Goal: Obtain resource: Obtain resource

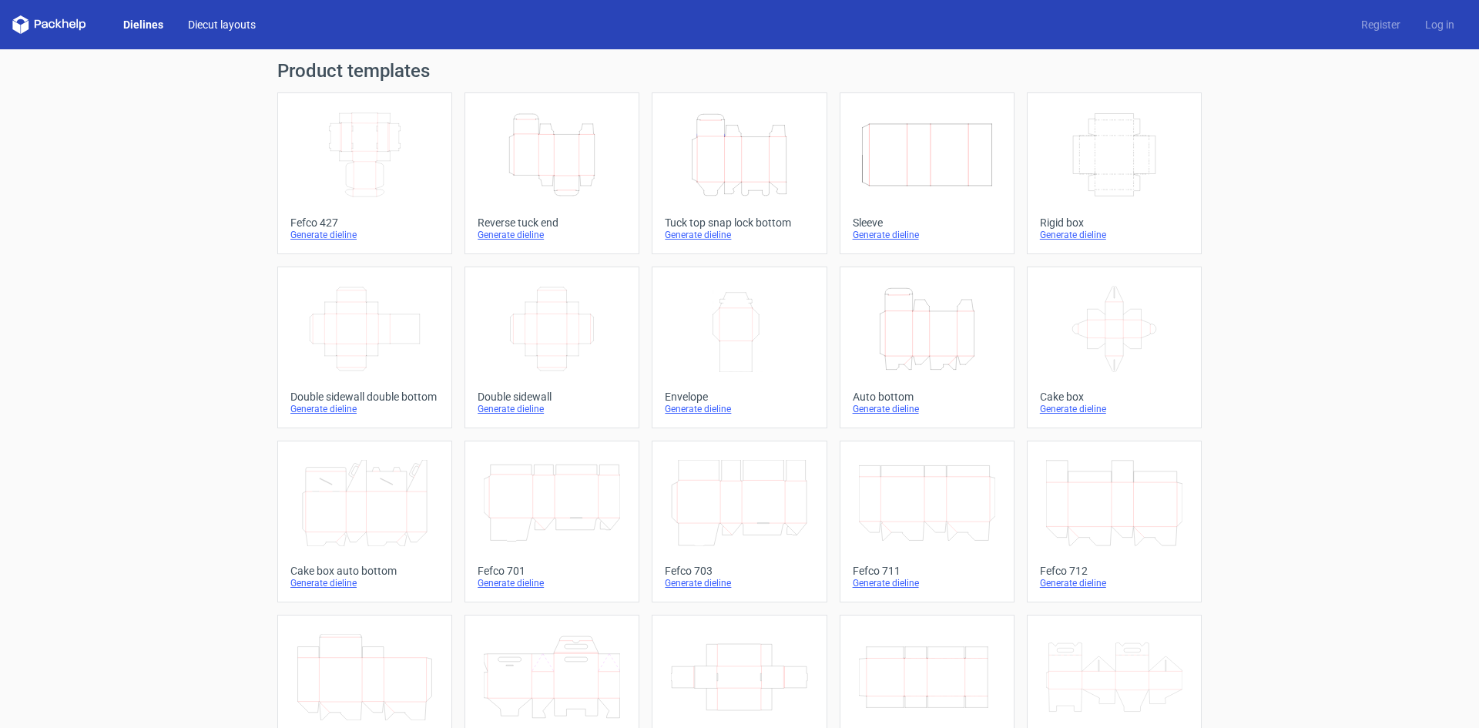
click at [239, 28] on link "Diecut layouts" at bounding box center [222, 24] width 92 height 15
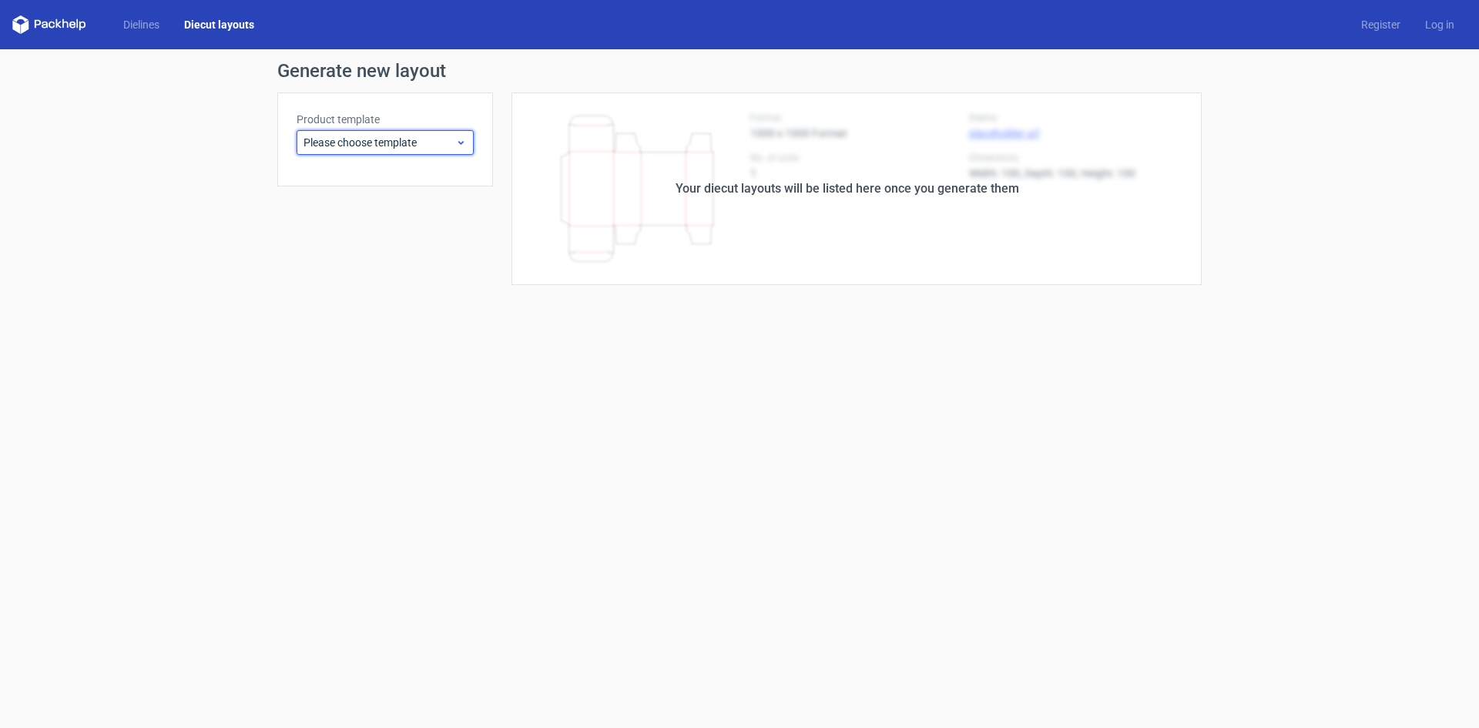
click at [443, 139] on span "Please choose template" at bounding box center [380, 142] width 152 height 15
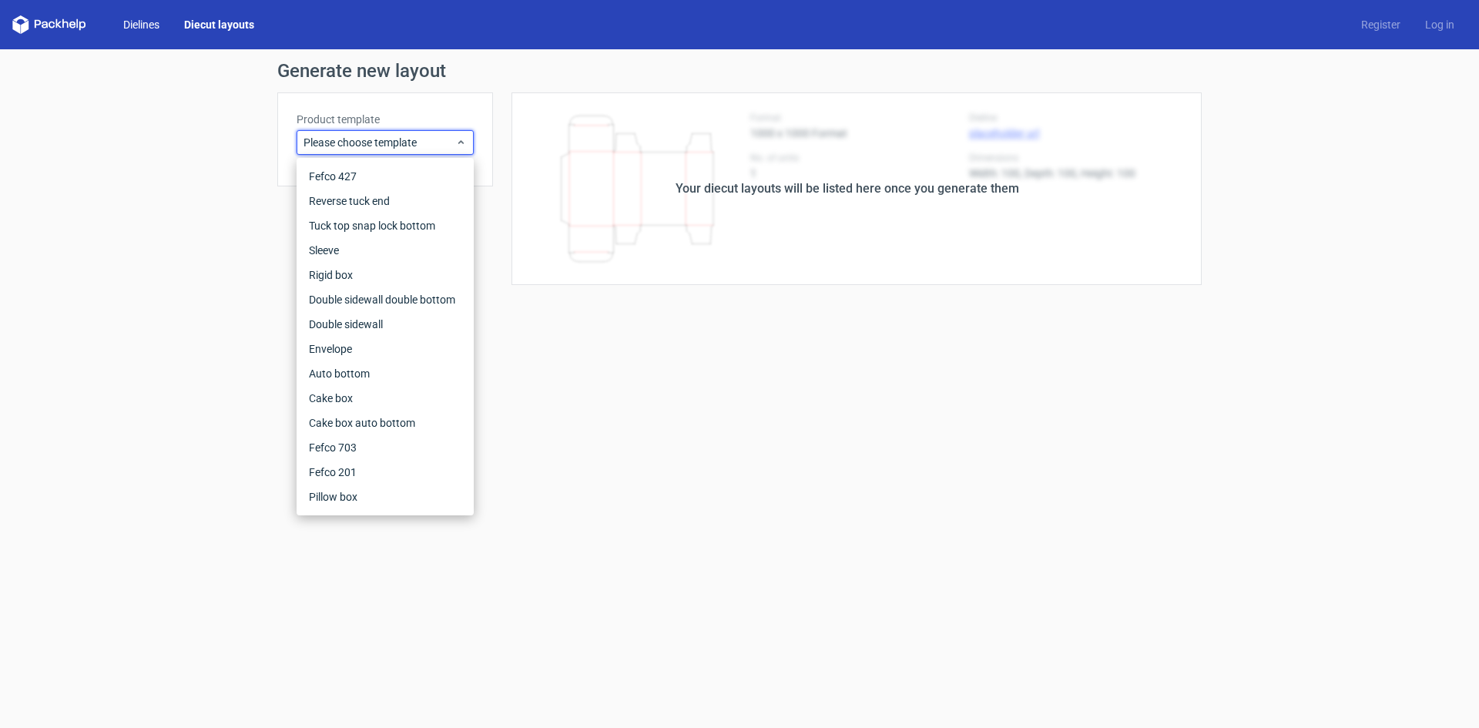
click at [146, 20] on link "Dielines" at bounding box center [141, 24] width 61 height 15
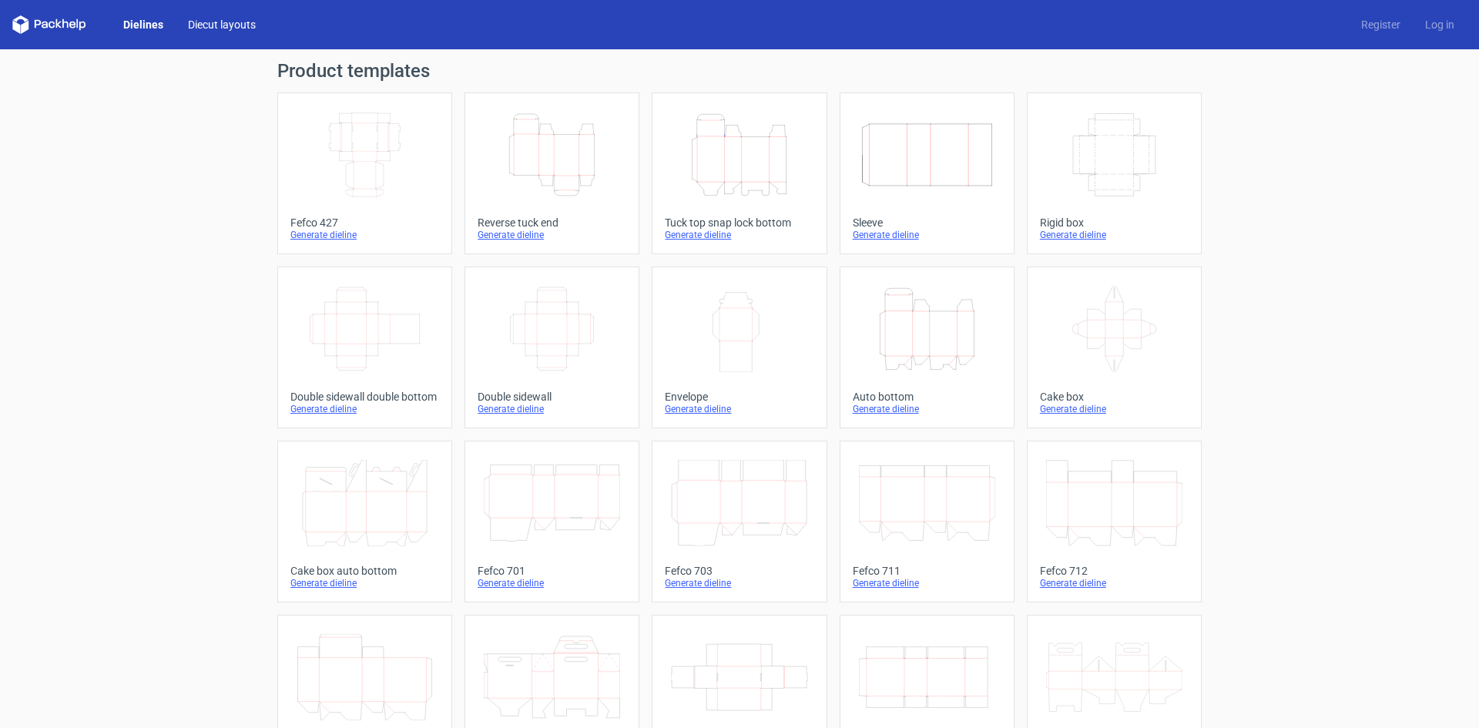
click at [212, 25] on link "Diecut layouts" at bounding box center [222, 24] width 92 height 15
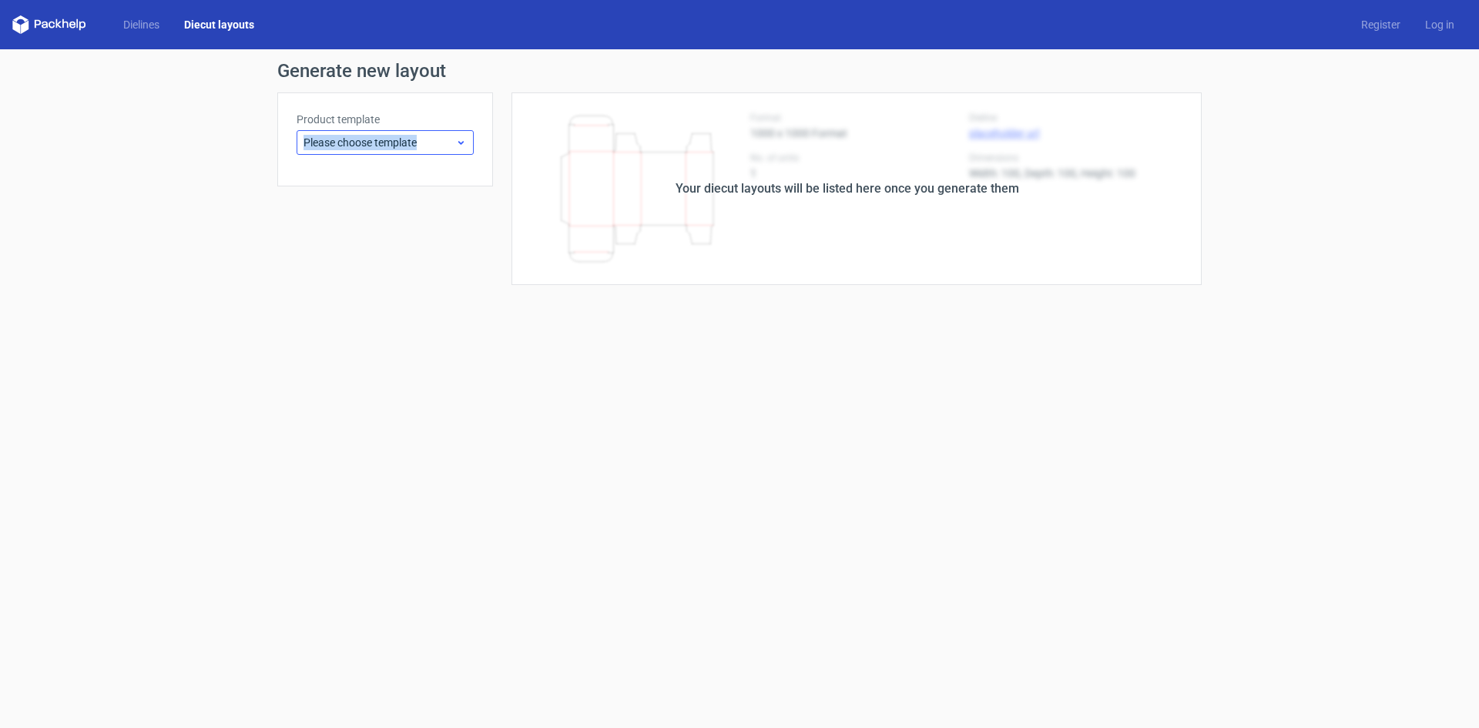
click at [441, 133] on div "Product template Please choose template" at bounding box center [385, 133] width 177 height 43
click at [441, 133] on div "Please choose template" at bounding box center [385, 142] width 177 height 25
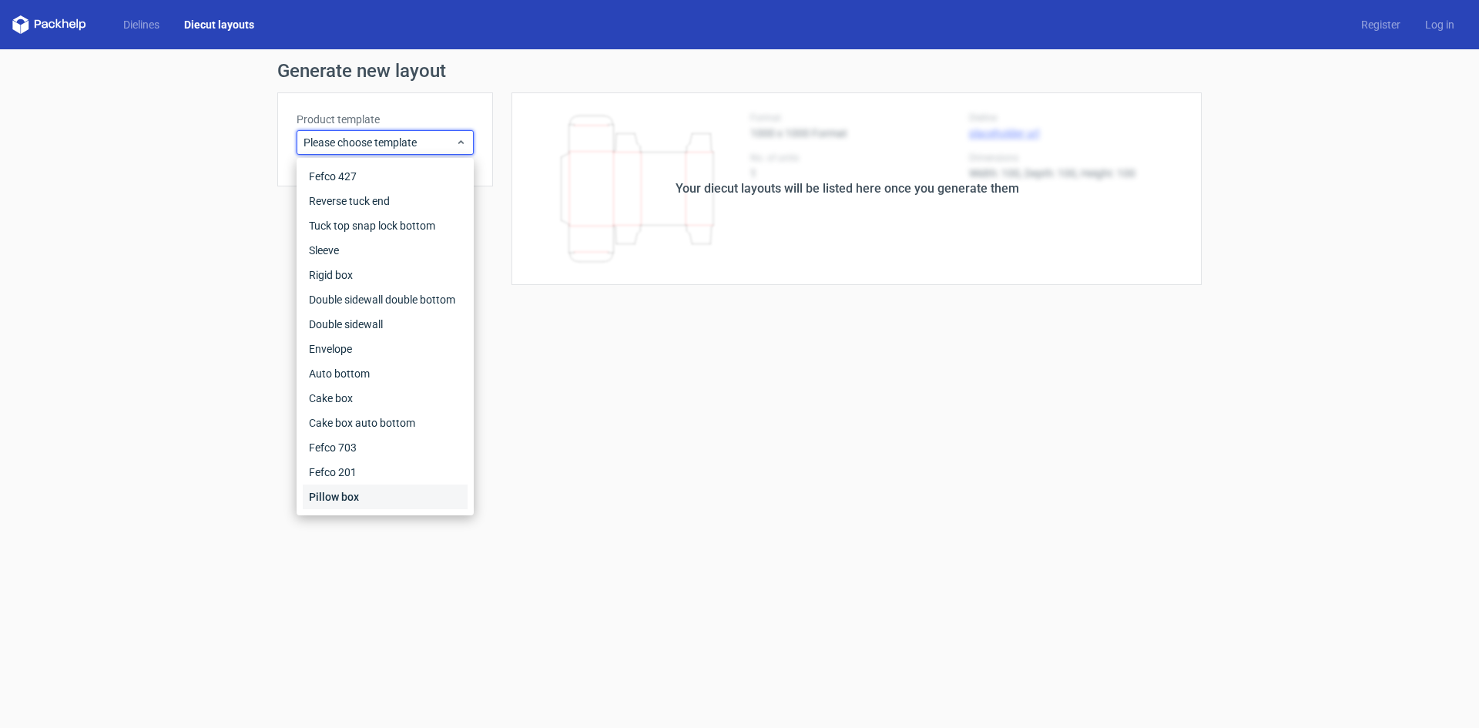
click at [351, 500] on div "Pillow box" at bounding box center [385, 497] width 165 height 25
